Goal: Task Accomplishment & Management: Use online tool/utility

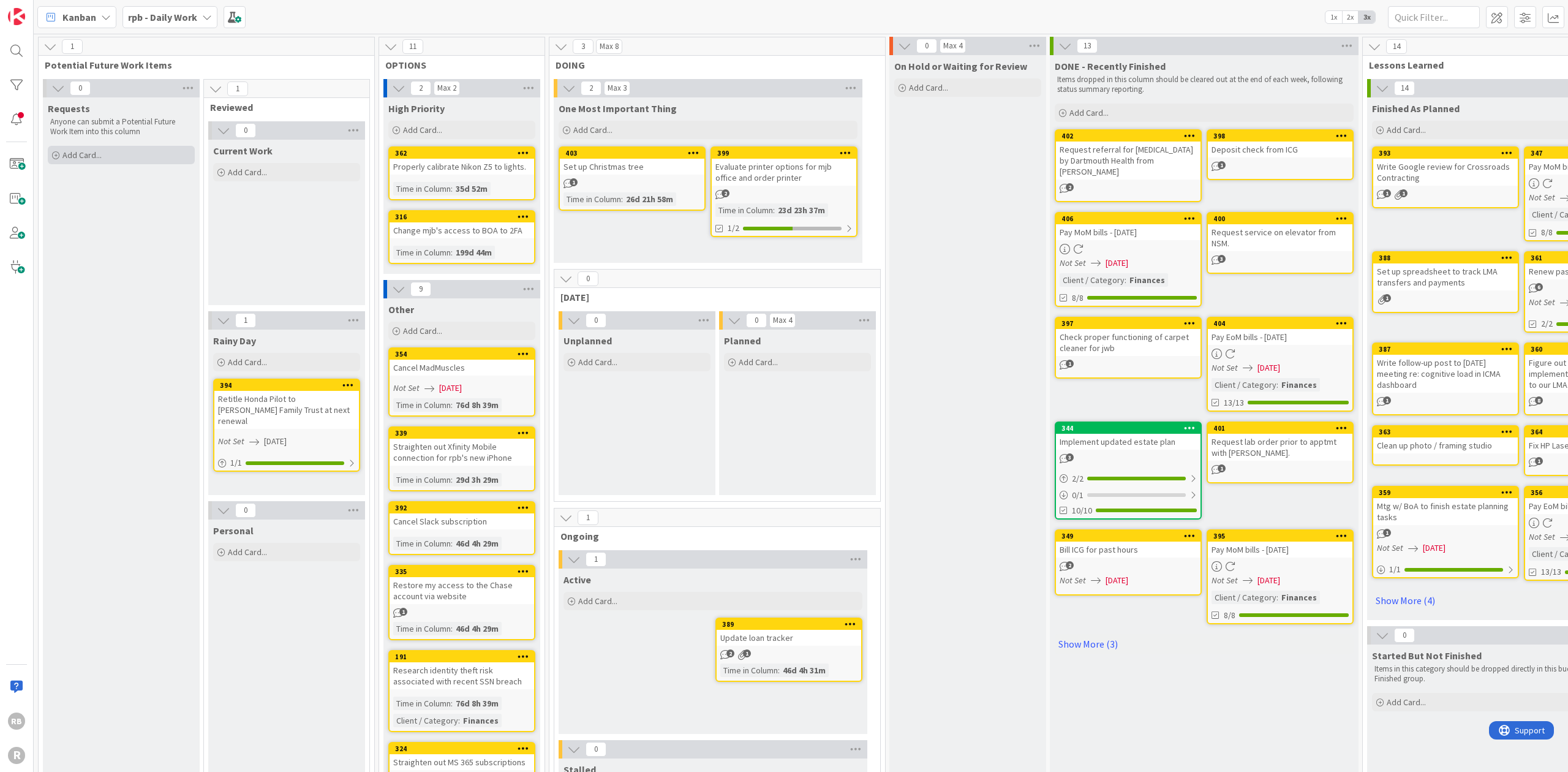
click at [90, 150] on span "Add Card..." at bounding box center [82, 155] width 39 height 11
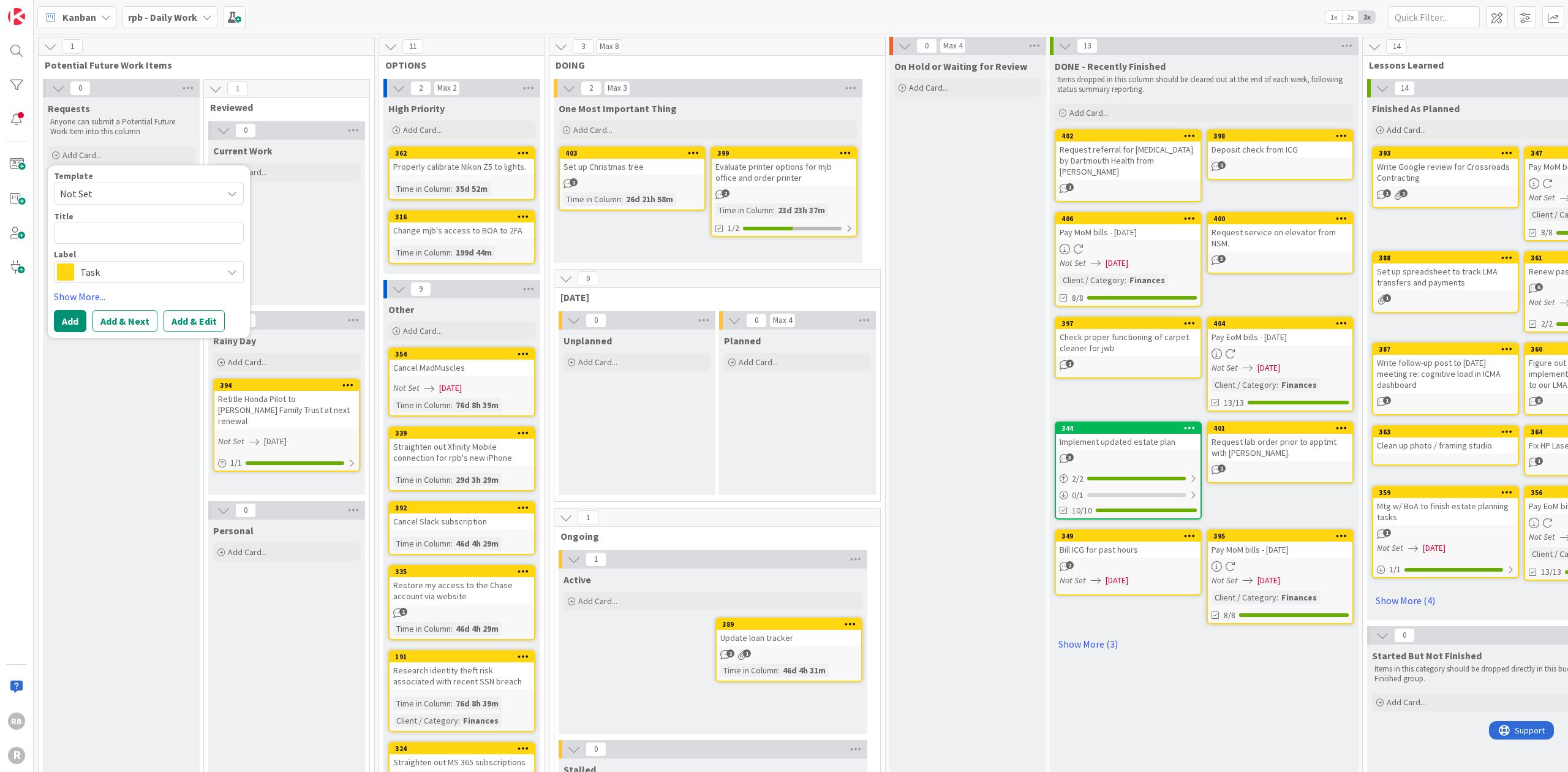
click at [77, 235] on textarea at bounding box center [148, 233] width 190 height 22
type textarea "x"
type textarea "M"
type textarea "x"
type textarea "Ma"
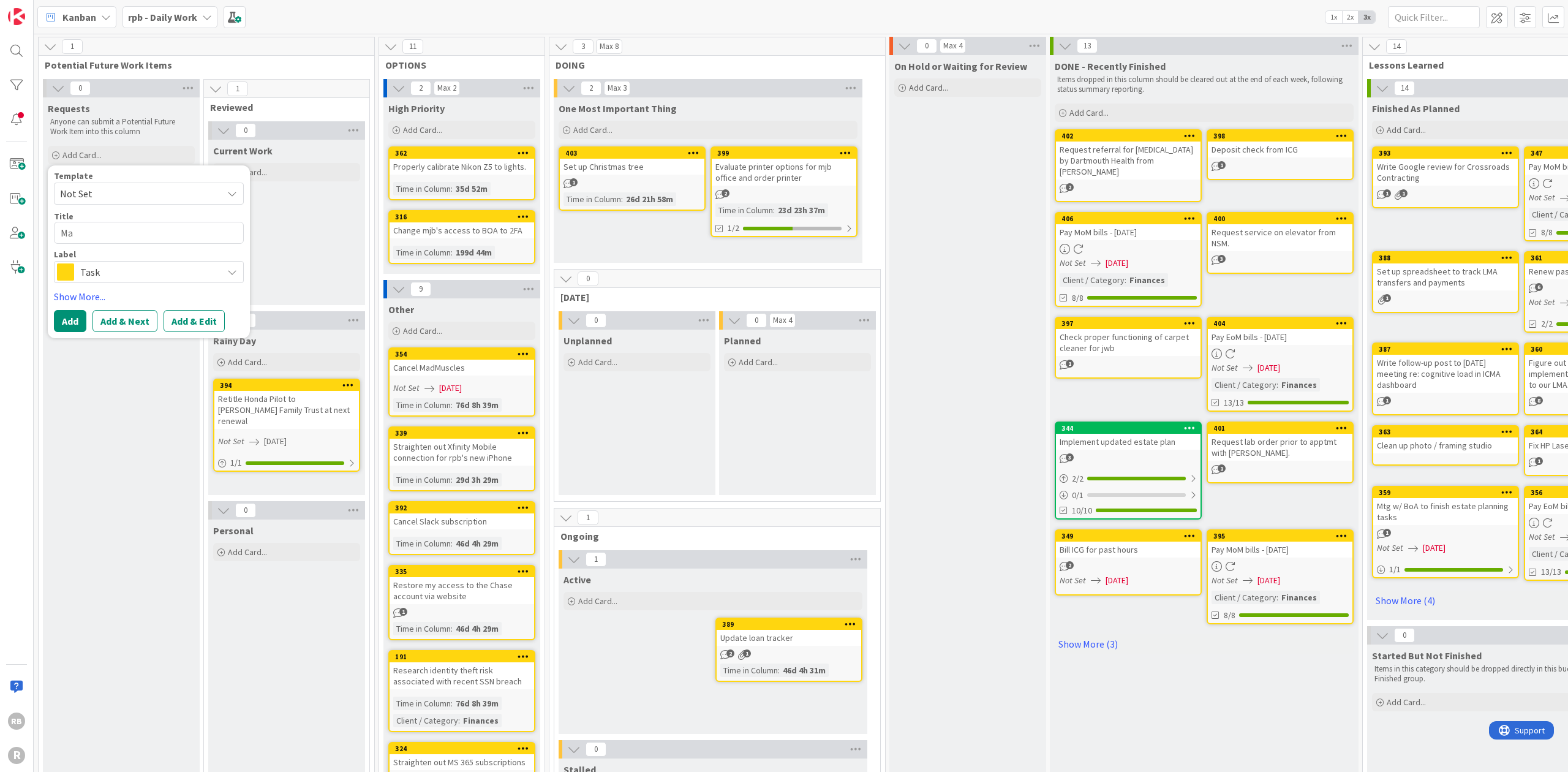
type textarea "x"
type textarea "Mat"
type textarea "x"
type textarea "Mat"
type textarea "x"
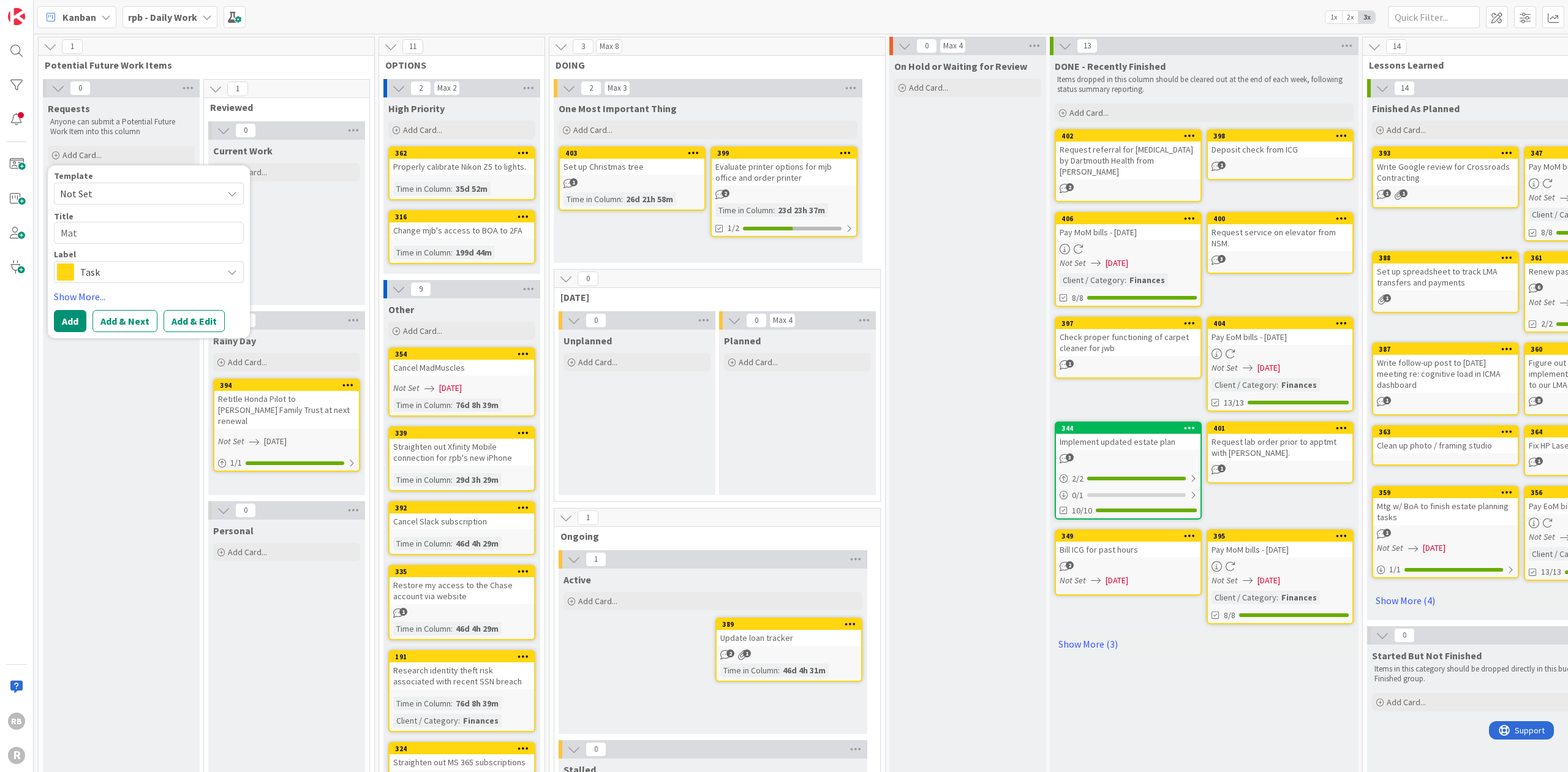
type textarea "Mat a"
type textarea "x"
type textarea "Mat an"
type textarea "x"
type textarea "Mat and"
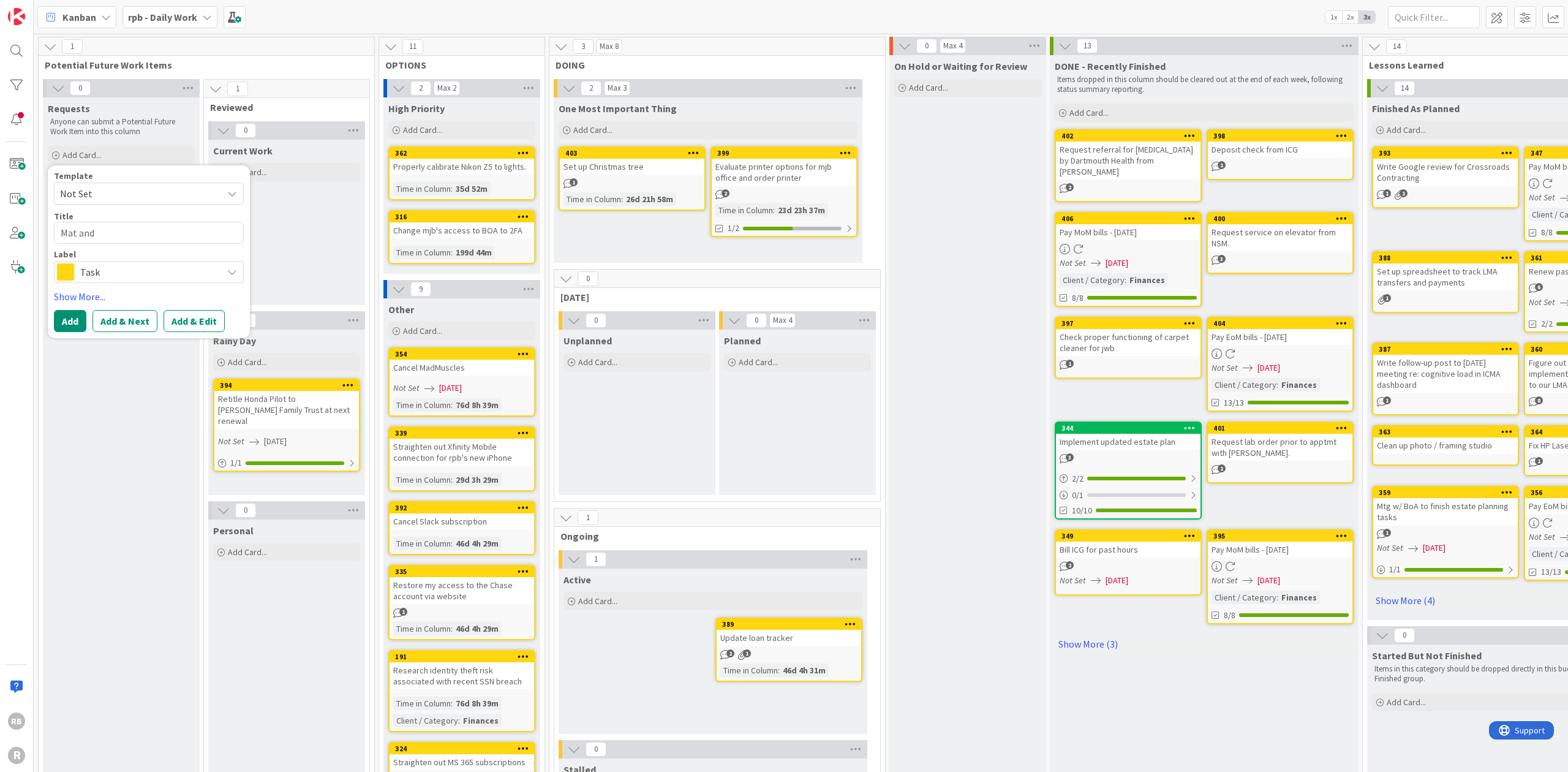
type textarea "x"
type textarea "Mat and"
type textarea "x"
type textarea "Mat and f"
type textarea "x"
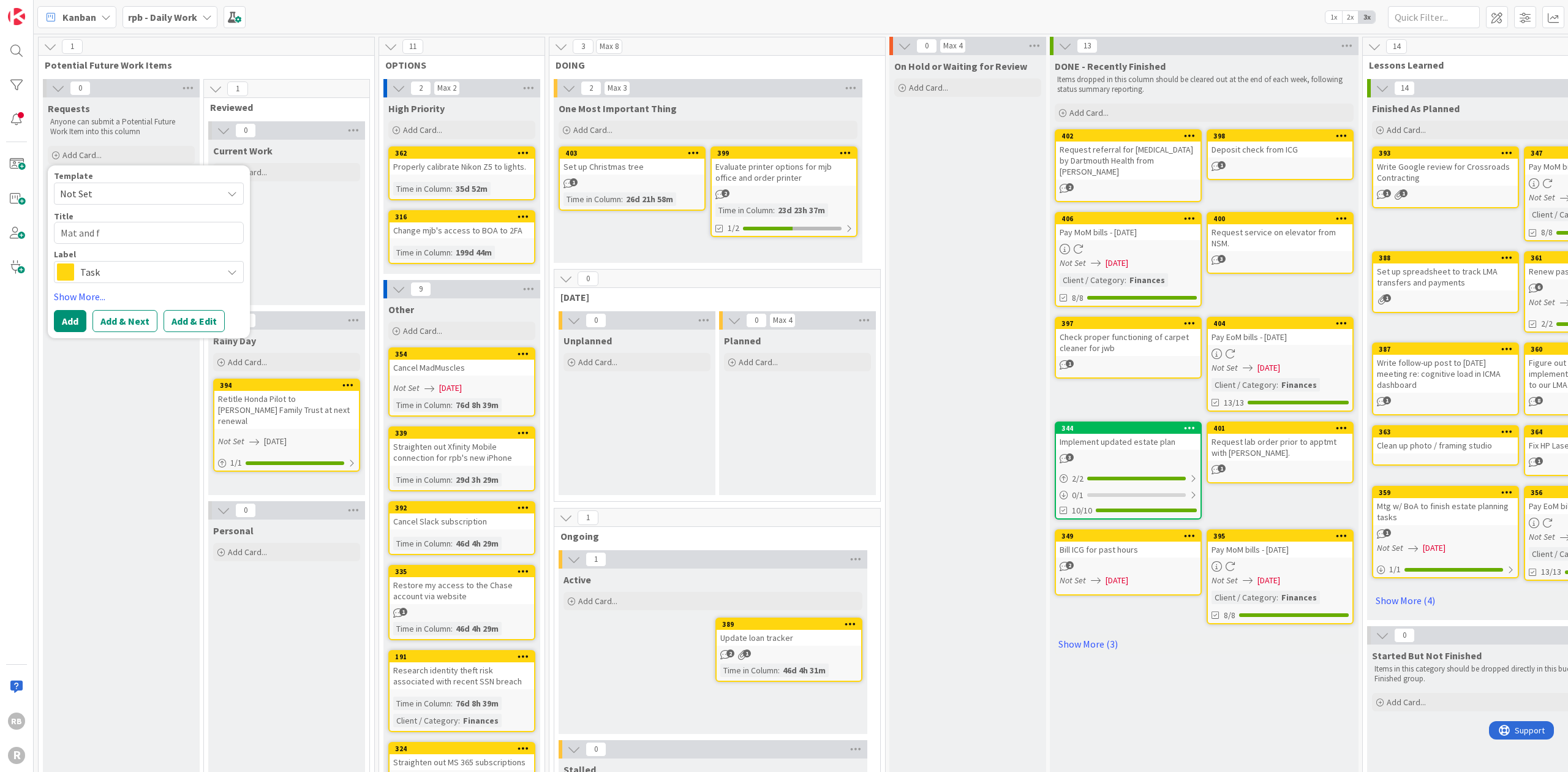
type textarea "Mat and fr"
type textarea "x"
type textarea "Mat and fra"
type textarea "x"
type textarea "Mat and fram"
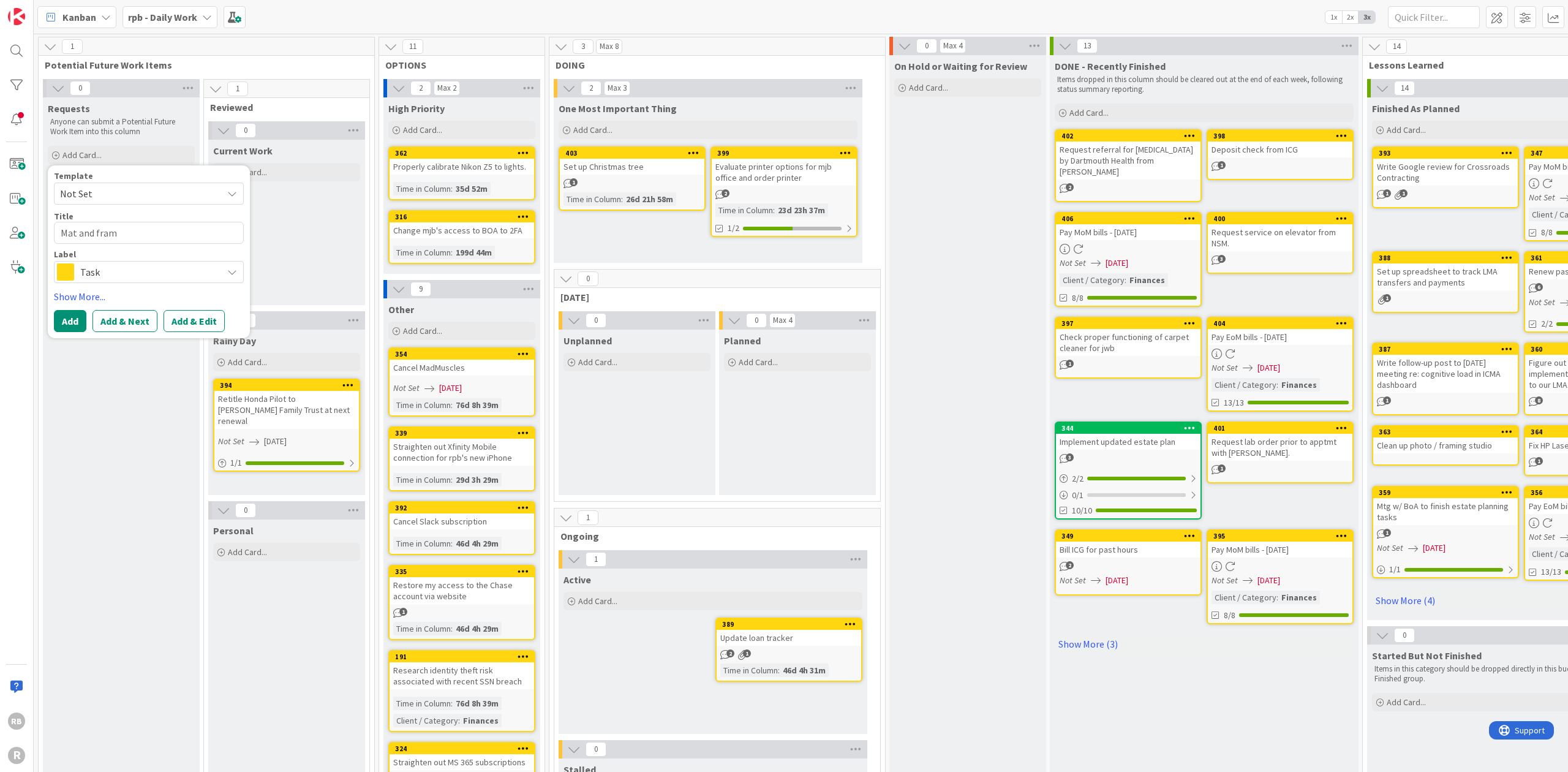
type textarea "x"
type textarea "Mat and frame"
type textarea "x"
type textarea "Mat and frame"
type textarea "x"
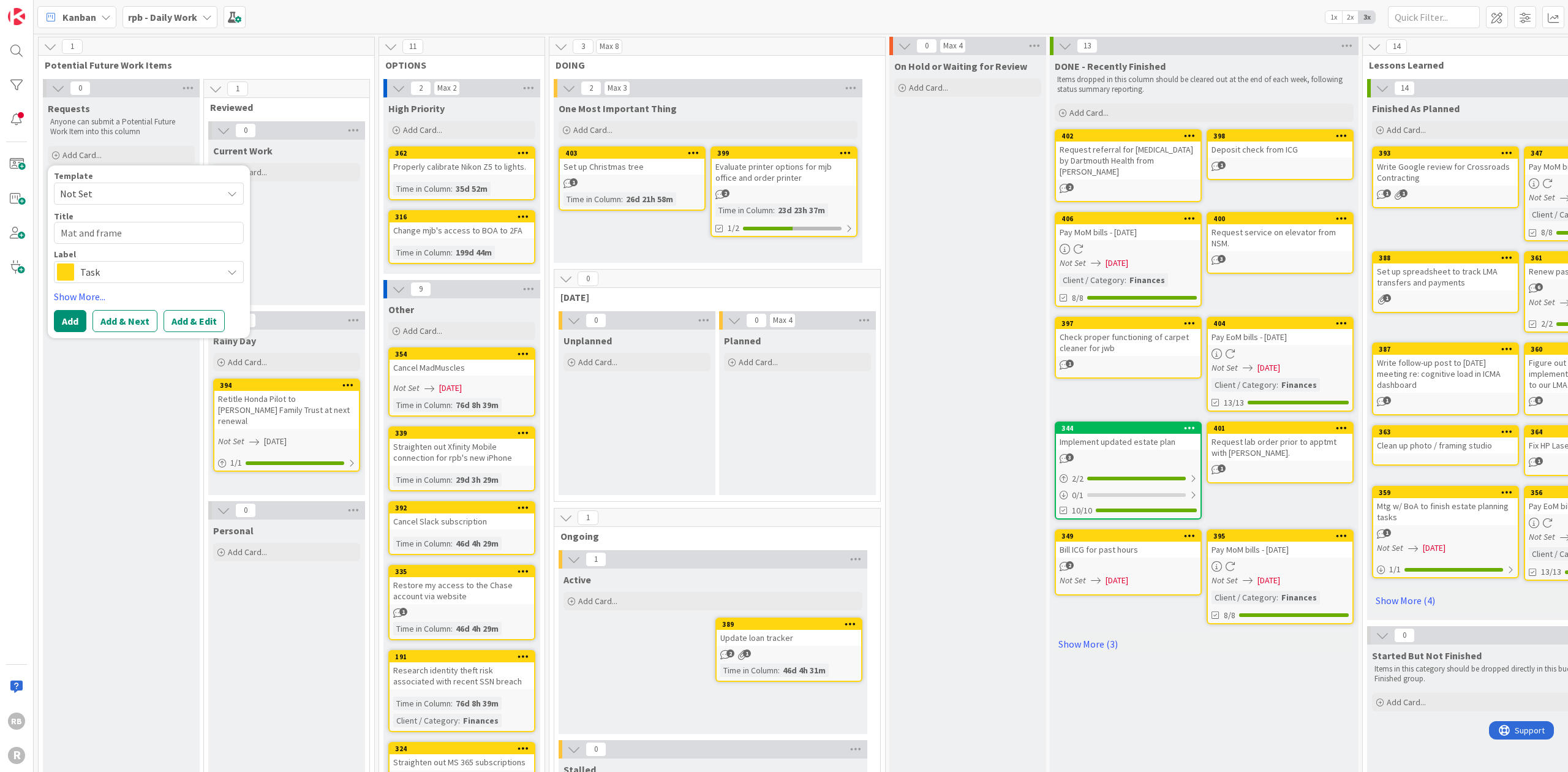
type textarea "Mat and frame G"
type textarea "x"
type textarea "Mat and frame Ge"
type textarea "x"
type textarea "Mat and frame Ger"
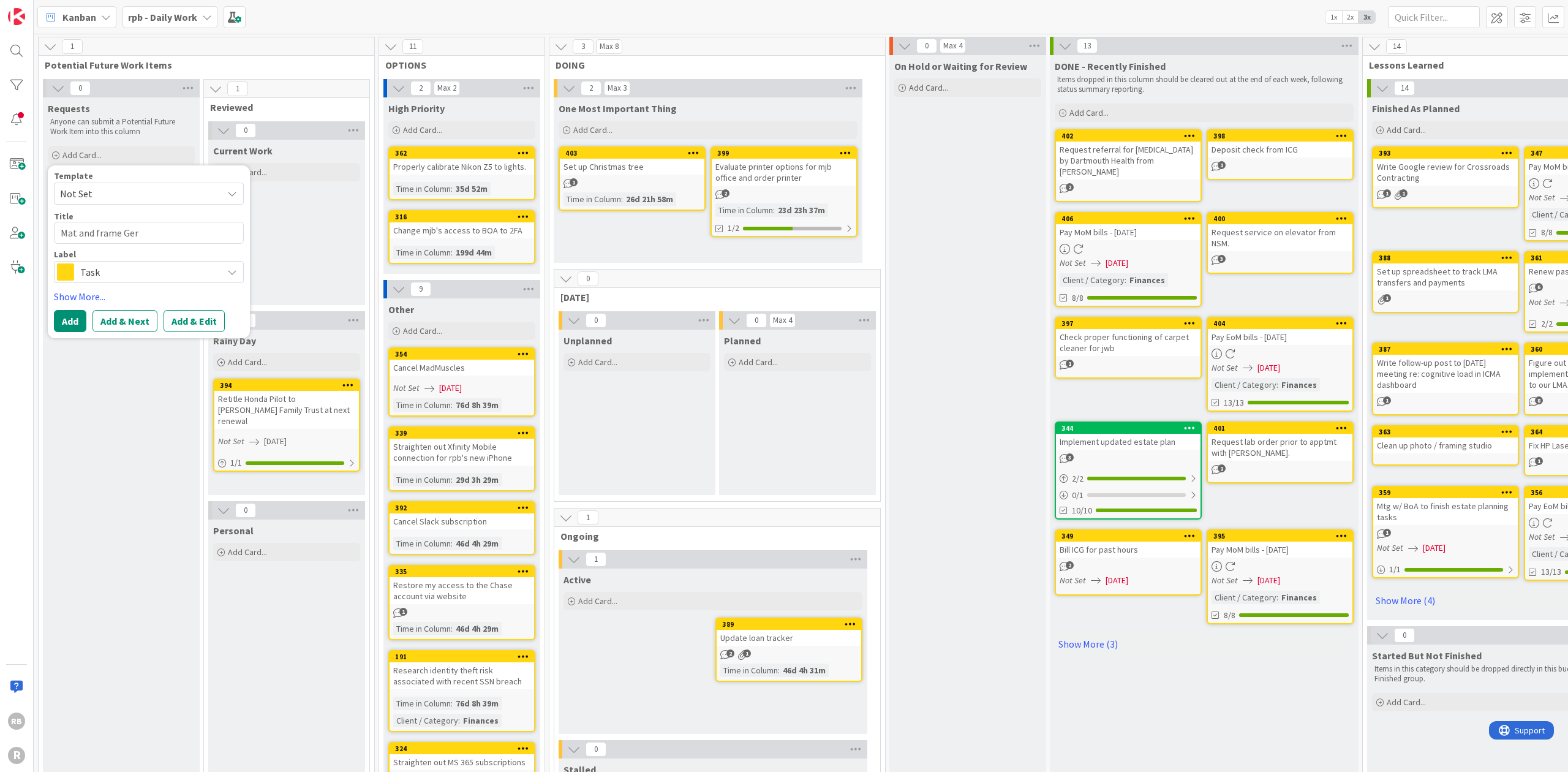
type textarea "x"
type textarea "Mat and frame Gerr"
type textarea "x"
type textarea "Mat and frame [PERSON_NAME]"
type textarea "x"
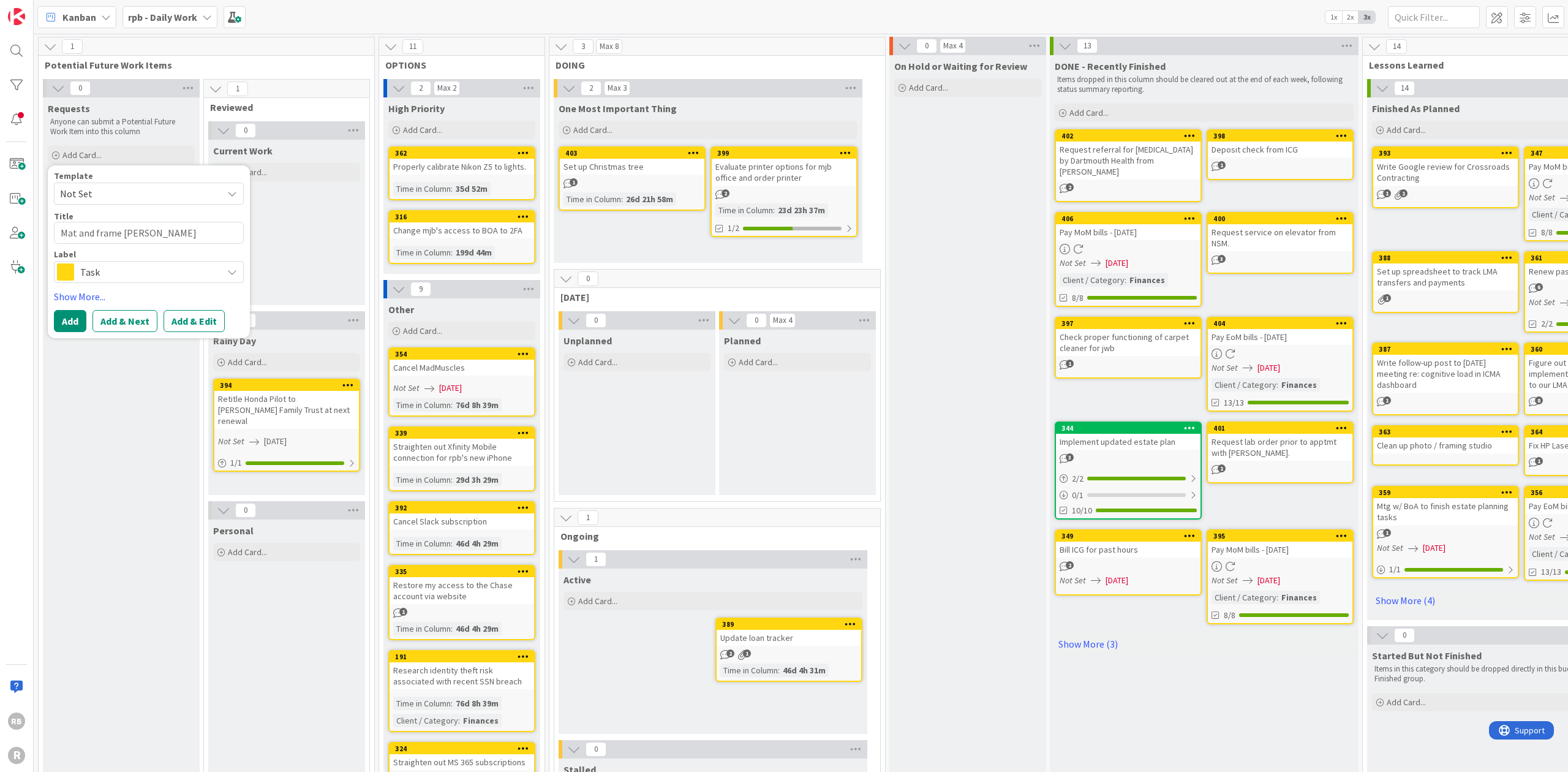
type textarea "Mat and frame [PERSON_NAME]"
type textarea "x"
type textarea "Mat and frame [PERSON_NAME]"
type textarea "x"
type textarea "Mat and frame [PERSON_NAME]"
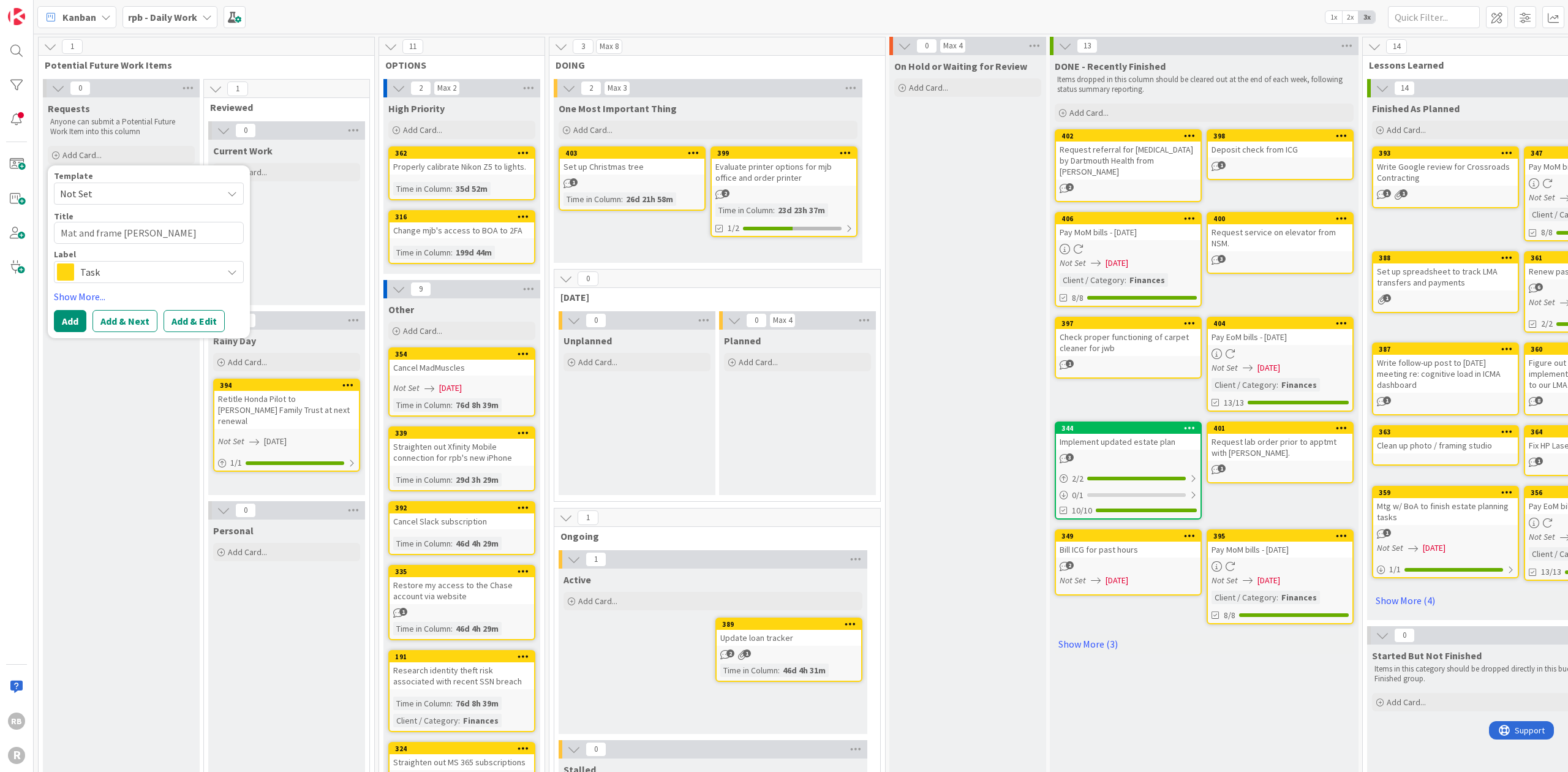
type textarea "x"
type textarea "Mat and frame [PERSON_NAME] for"
type textarea "x"
type textarea "Mat and frame [PERSON_NAME] for"
type textarea "x"
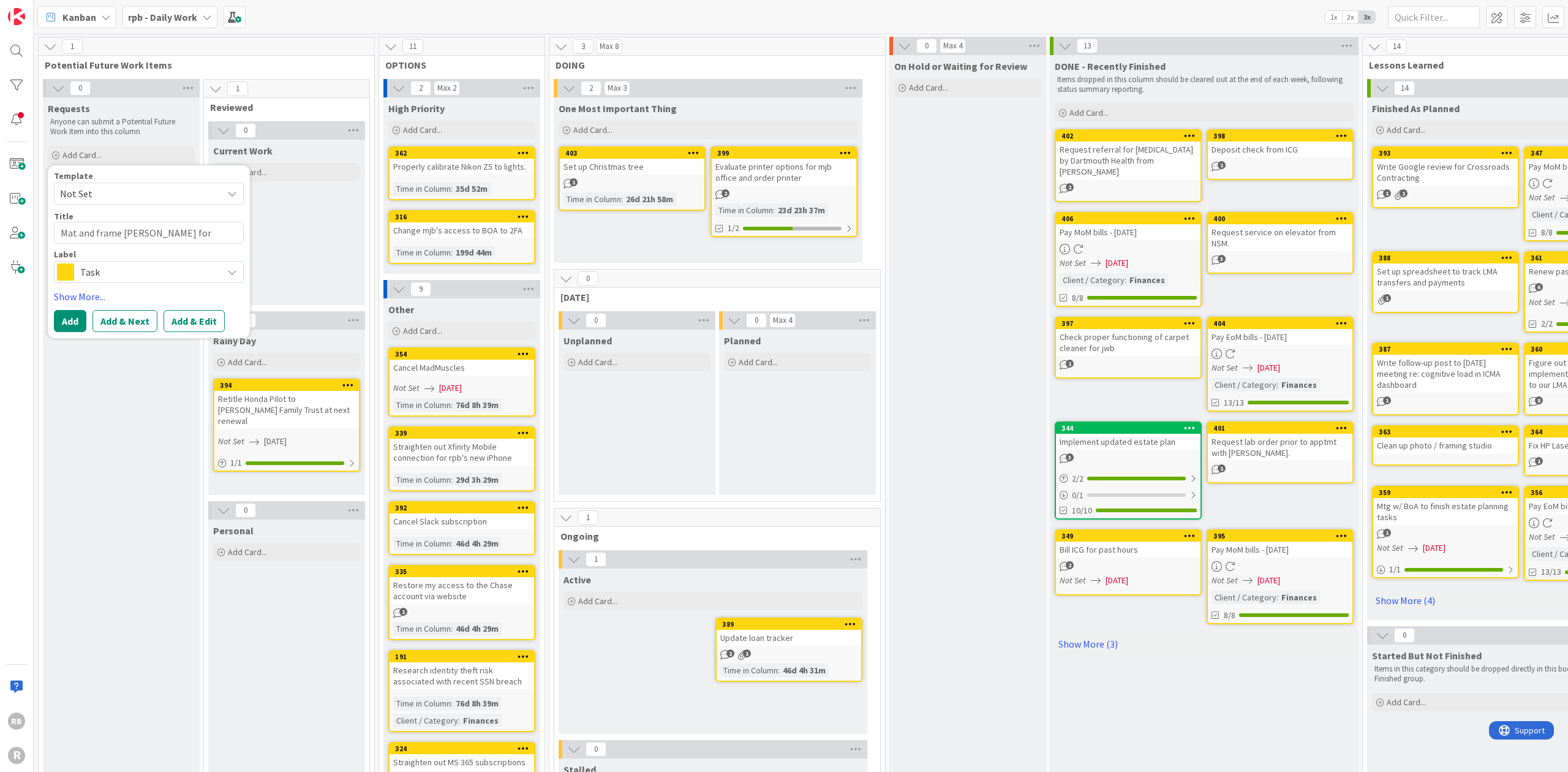
type textarea "Mat and frame [PERSON_NAME] for L"
type textarea "x"
type textarea "Mat and frame [PERSON_NAME] for La"
type textarea "x"
type textarea "Mat and frame [PERSON_NAME] for [PERSON_NAME]"
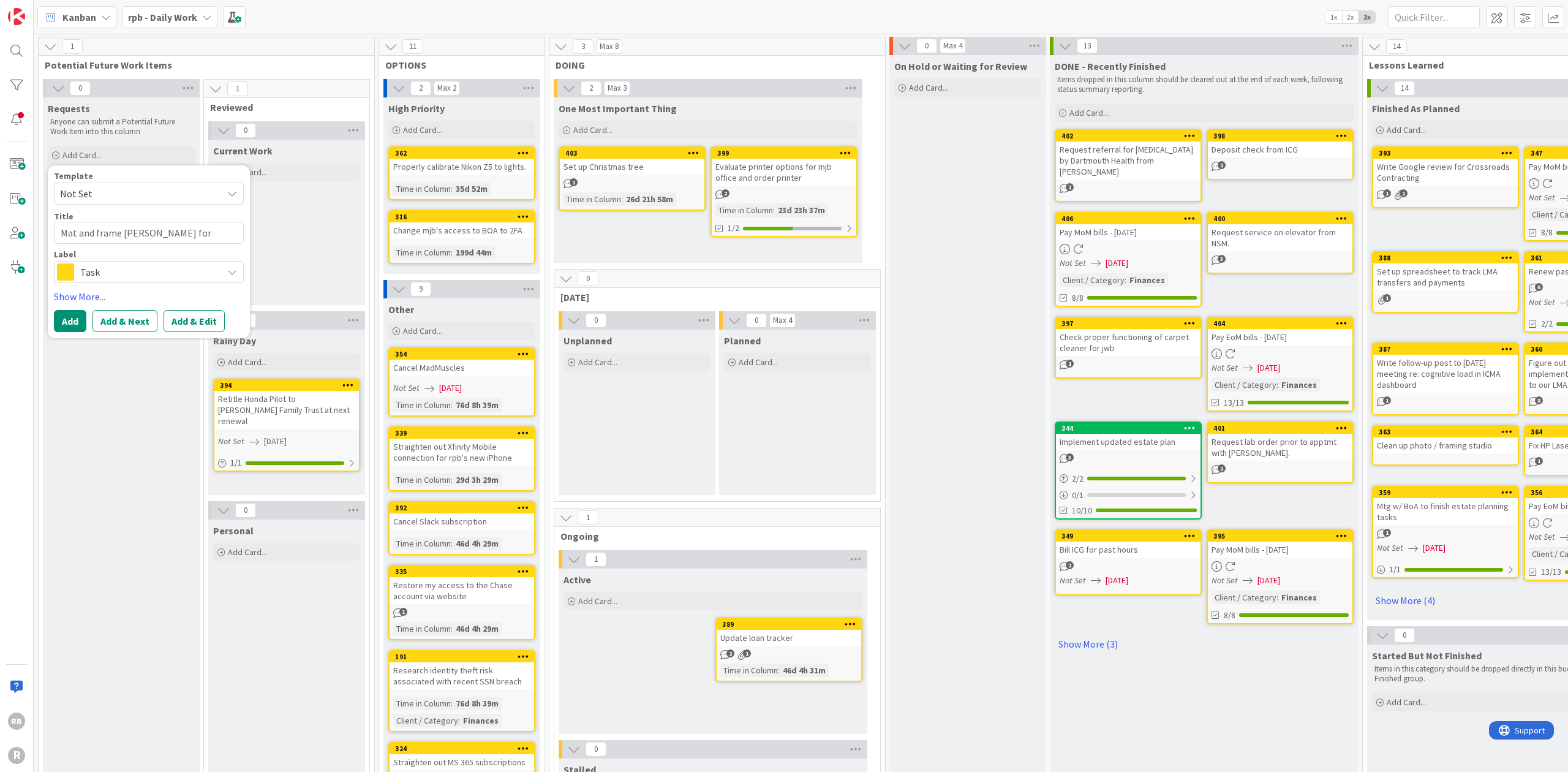
type textarea "x"
type textarea "Mat and frame [PERSON_NAME] for [PERSON_NAME]"
type textarea "x"
type textarea "Mat and frame [PERSON_NAME] for [PERSON_NAME]"
type textarea "x"
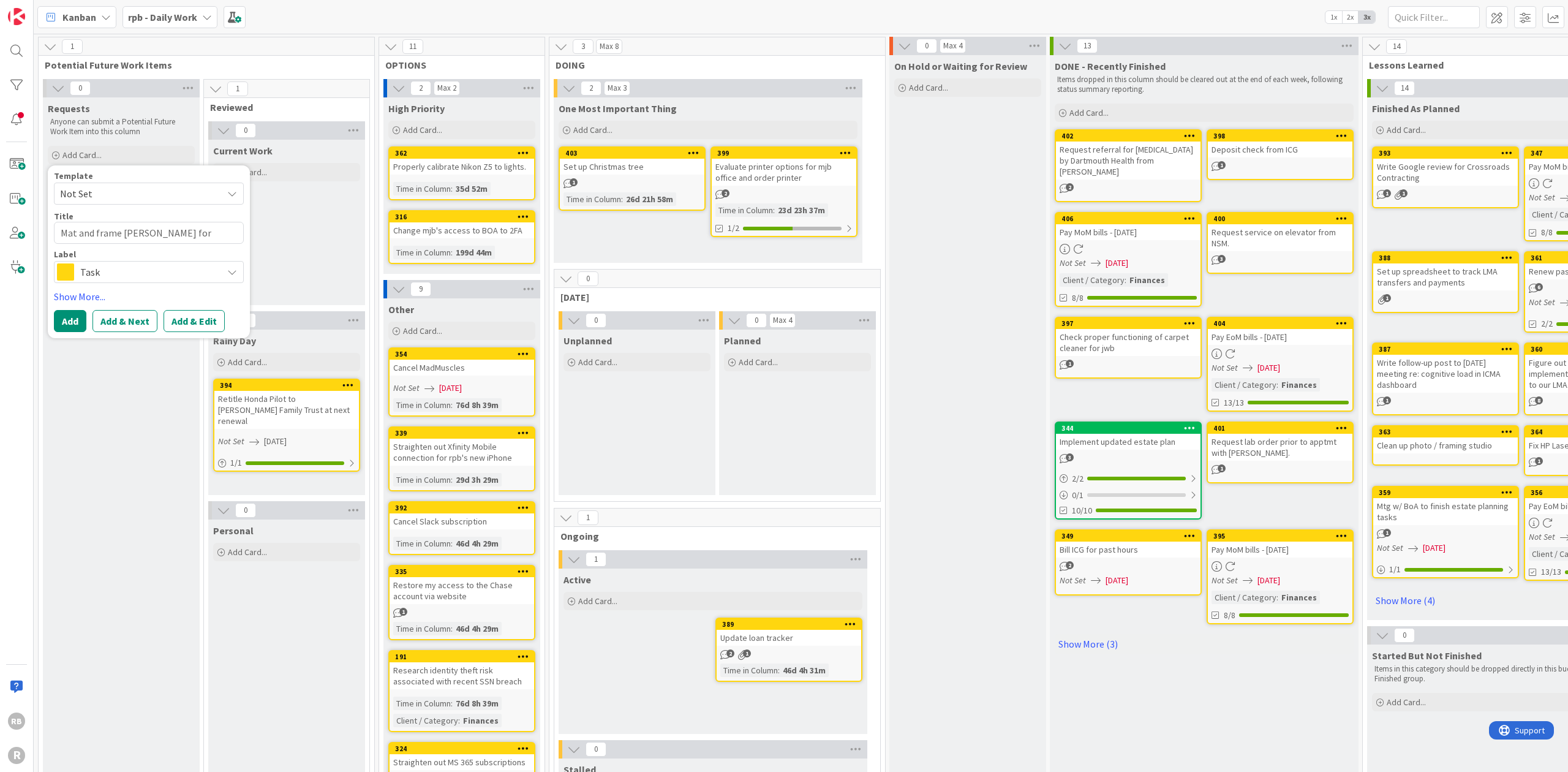
type textarea "Mat and frame [PERSON_NAME] for [PERSON_NAME]"
type textarea "x"
type textarea "Mat and frame [PERSON_NAME] for [PERSON_NAME]"
type textarea "x"
type textarea "Mat and frame [PERSON_NAME] for [PERSON_NAME]"
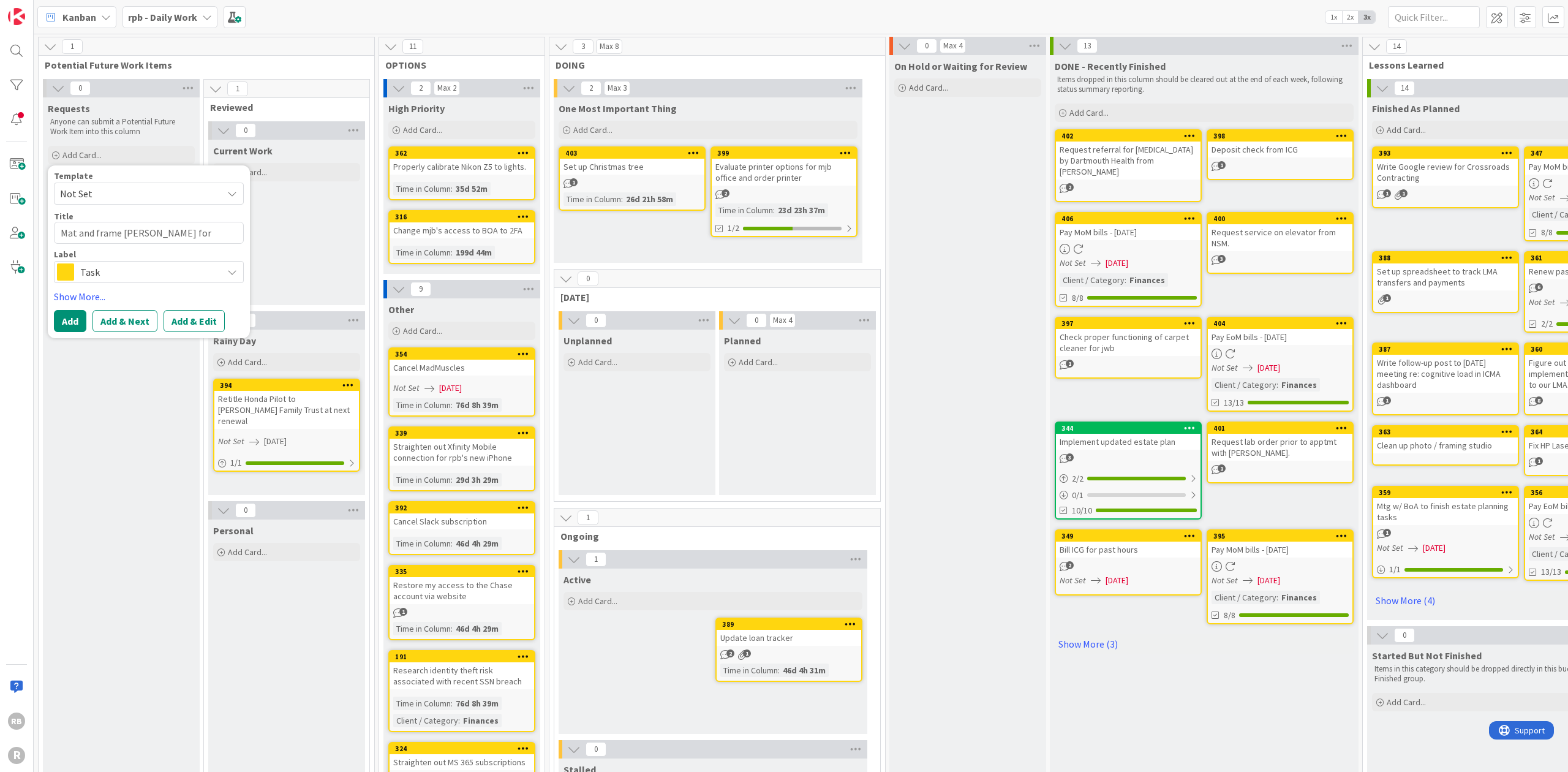
type textarea "x"
type textarea "Mat and frame [PERSON_NAME] for [PERSON_NAME]"
type textarea "x"
type textarea "Mat and frame [PERSON_NAME] for [PERSON_NAME]"
type textarea "x"
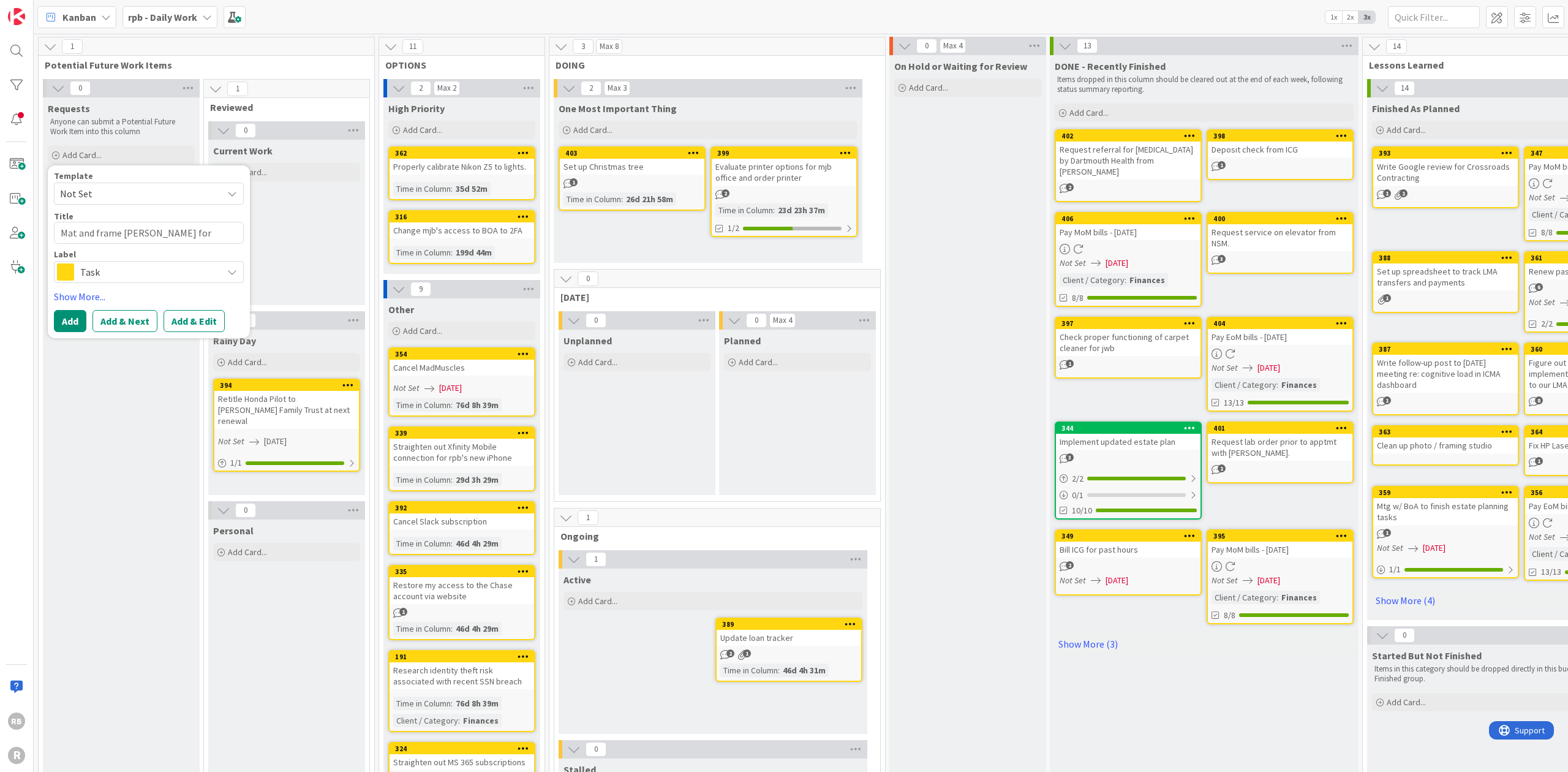
type textarea "Mat and frame [PERSON_NAME] for [PERSON_NAME]"
type textarea "x"
type textarea "Mat and frame [PERSON_NAME] for [PERSON_NAME]"
type textarea "x"
type textarea "Mat and frame [PERSON_NAME] for [PERSON_NAME]"
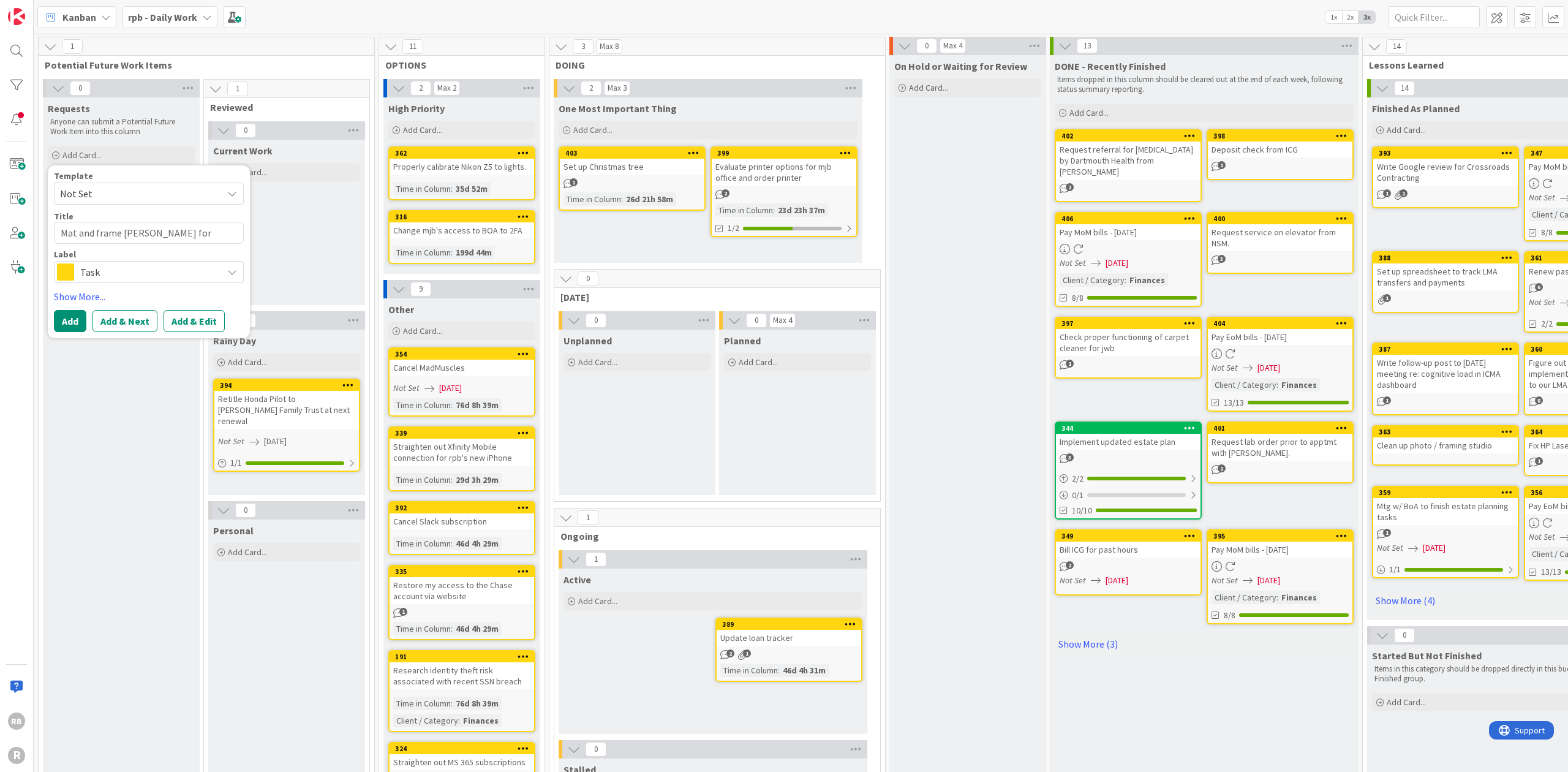
type textarea "x"
type textarea "Mat and frame [PERSON_NAME] for [PERSON_NAME]"
type textarea "x"
type textarea "Mat and frame [PERSON_NAME] for [PERSON_NAME]"
click at [75, 316] on button "Add" at bounding box center [70, 321] width 32 height 22
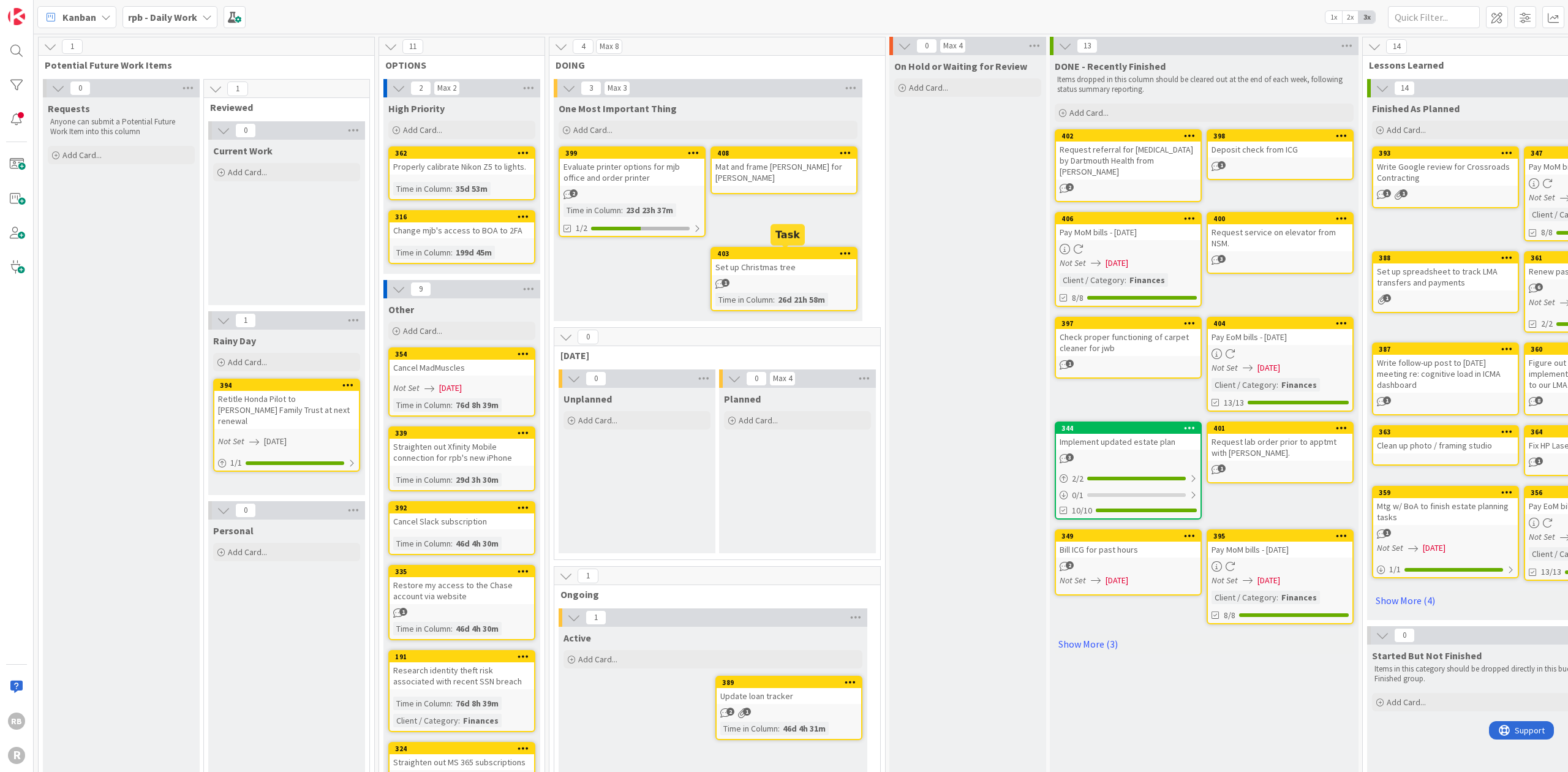
click at [584, 251] on div "403" at bounding box center [786, 253] width 139 height 8
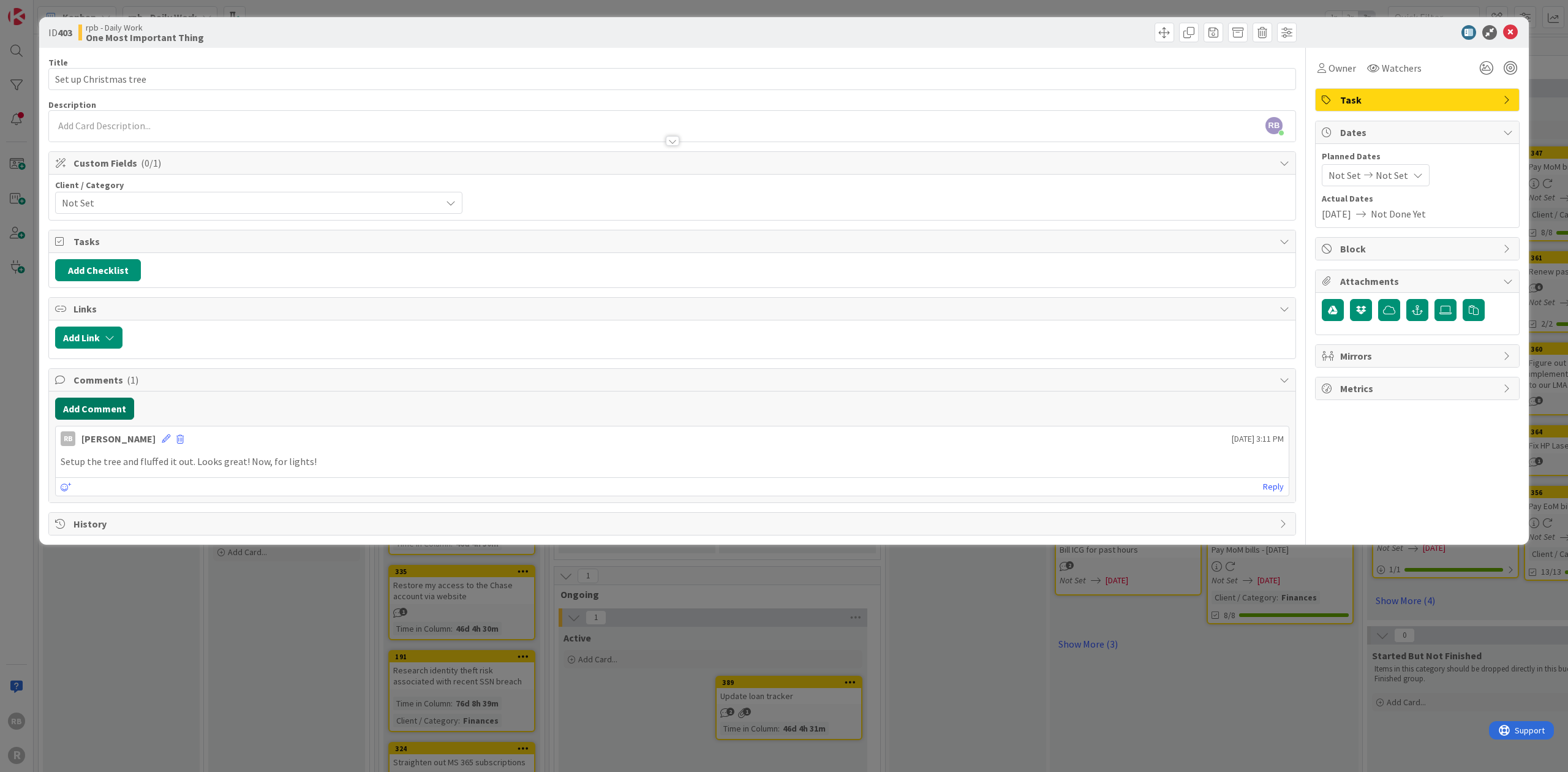
click at [103, 403] on button "Add Comment" at bounding box center [94, 409] width 79 height 22
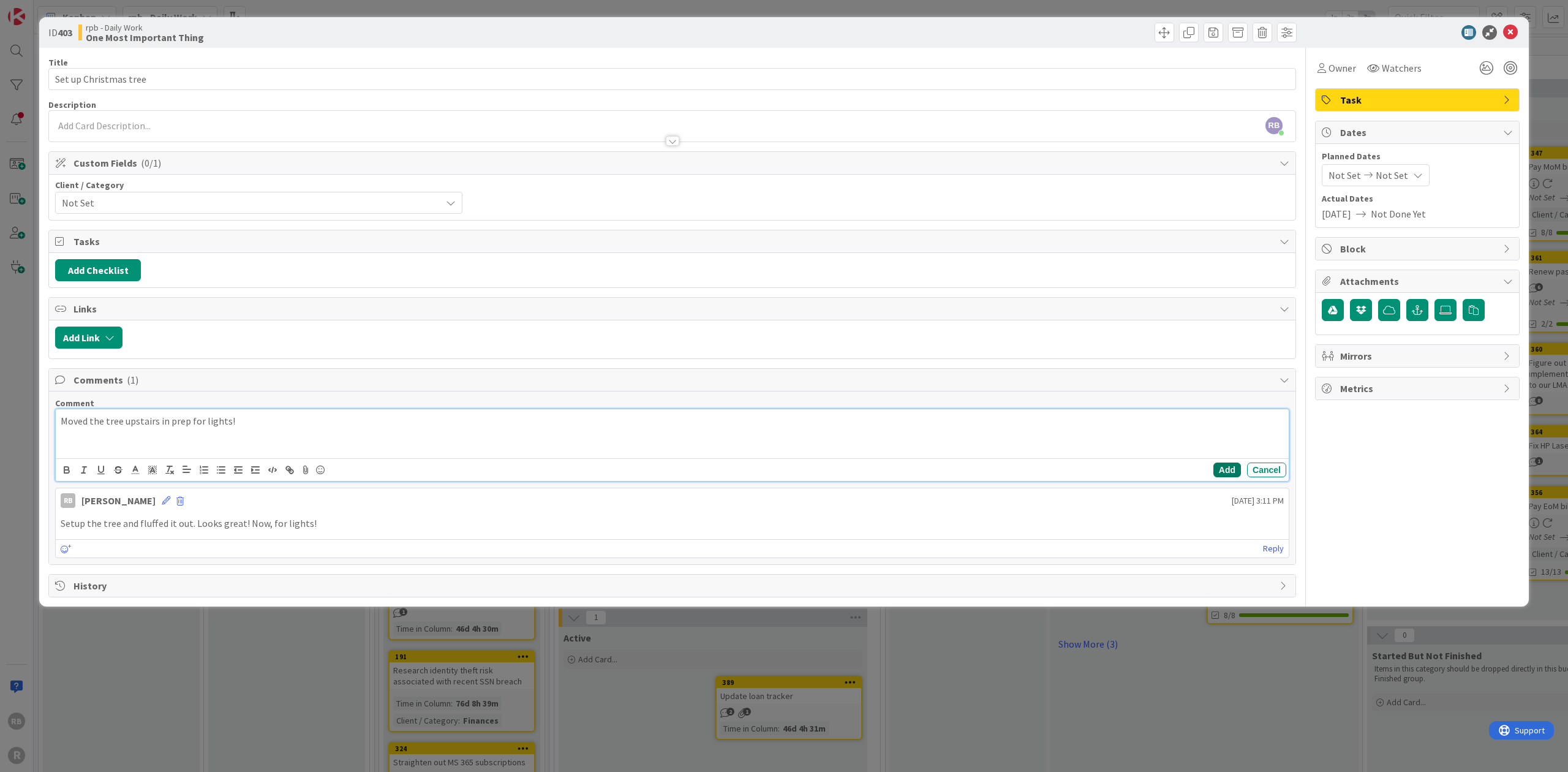
click at [584, 466] on button "Add" at bounding box center [1227, 469] width 27 height 15
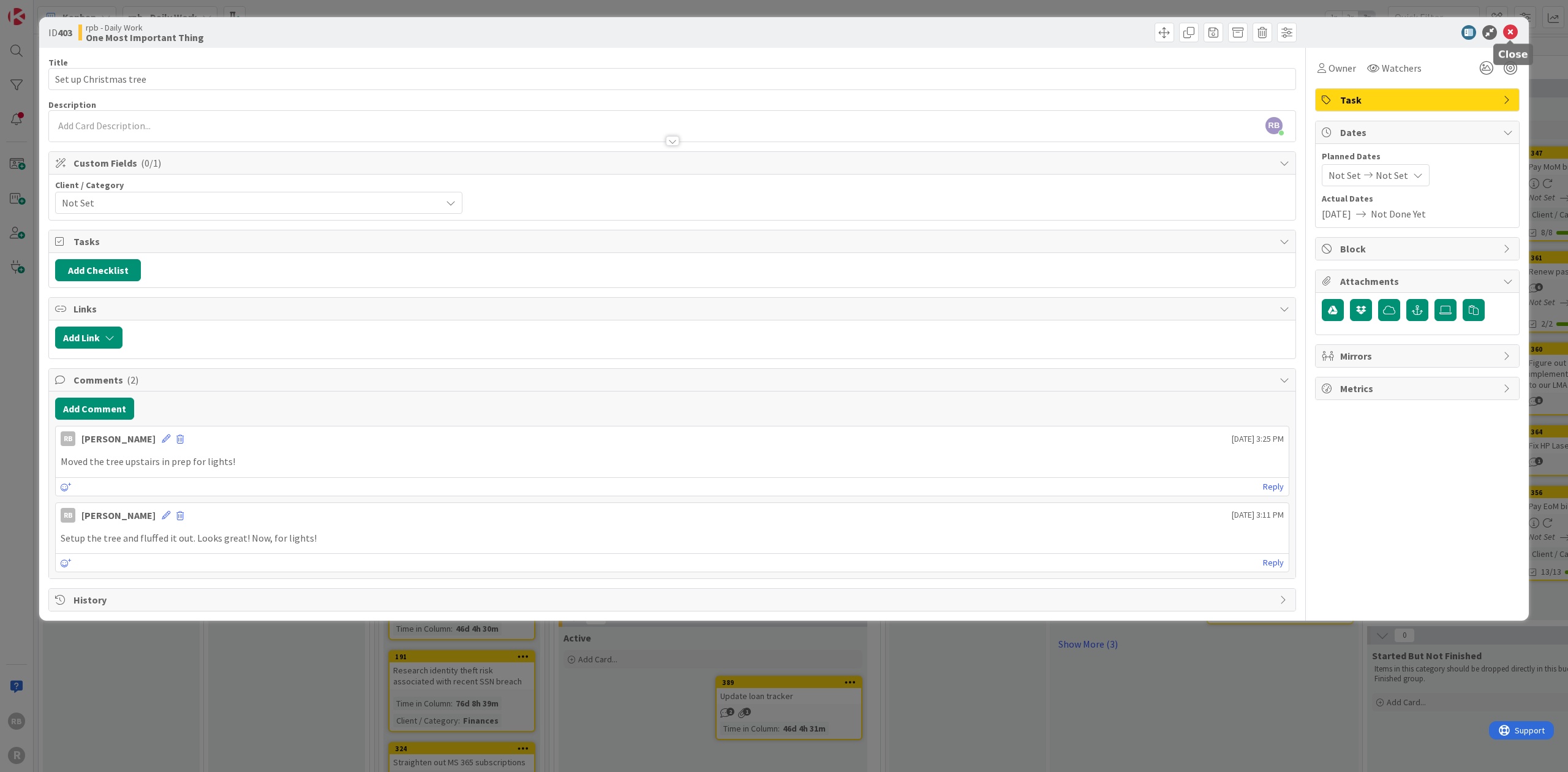
click at [584, 27] on icon at bounding box center [1510, 32] width 15 height 15
